Goal: Task Accomplishment & Management: Use online tool/utility

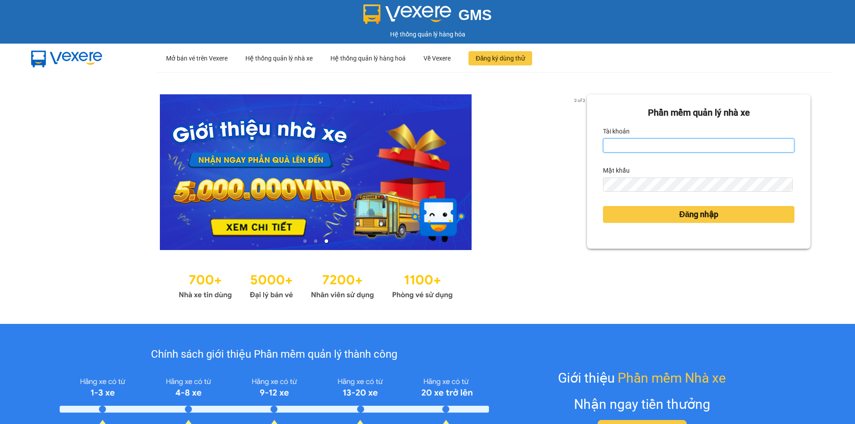
drag, startPoint x: 0, startPoint y: 0, endPoint x: 663, endPoint y: 152, distance: 679.8
click at [663, 152] on input "Tài khoản" at bounding box center [698, 145] width 191 height 14
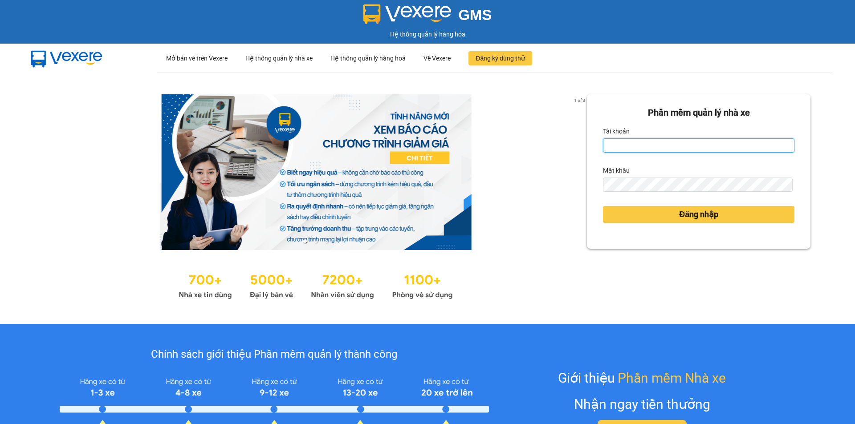
click at [662, 151] on input "Tài khoản" at bounding box center [698, 145] width 191 height 14
type input "lehoangvi.namhailimo"
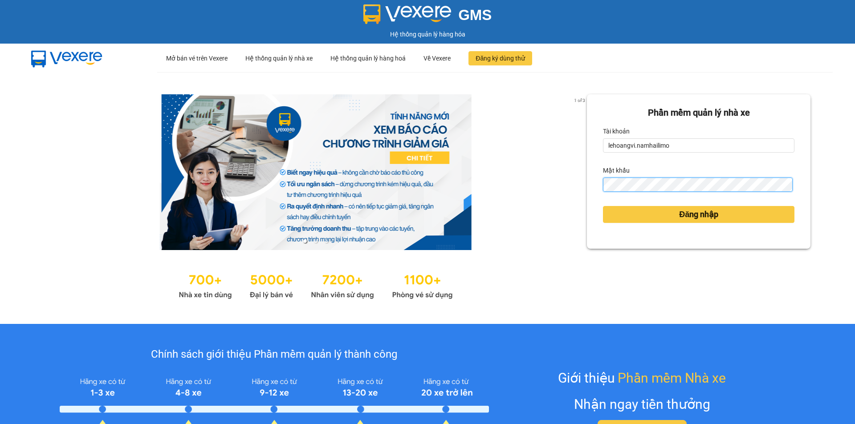
click at [603, 206] on button "Đăng nhập" at bounding box center [698, 214] width 191 height 17
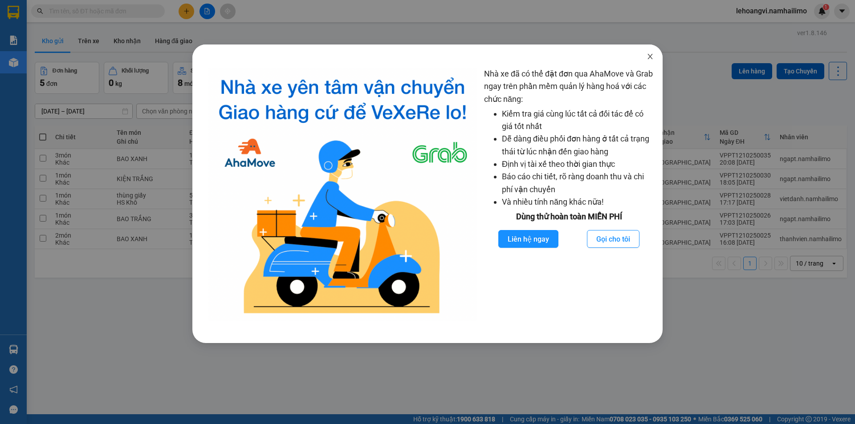
click at [656, 54] on span "Close" at bounding box center [650, 57] width 25 height 25
